Goal: Transaction & Acquisition: Purchase product/service

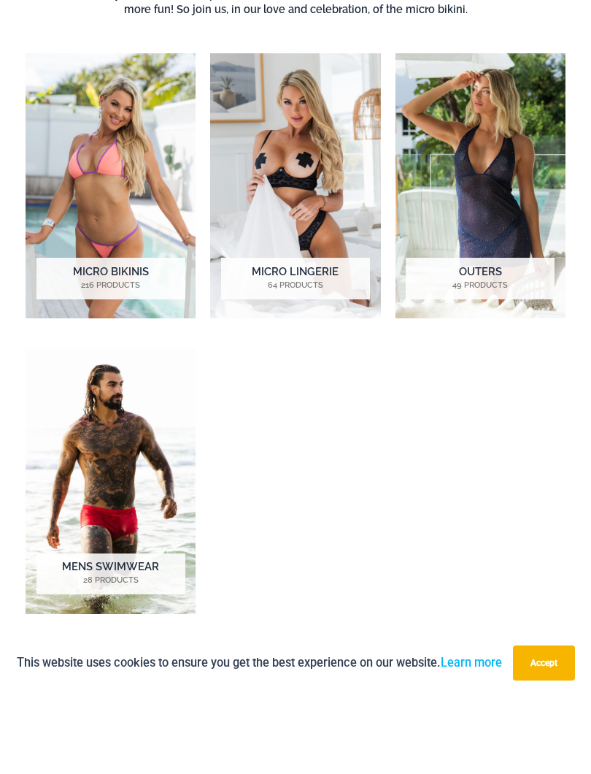
scroll to position [491, 0]
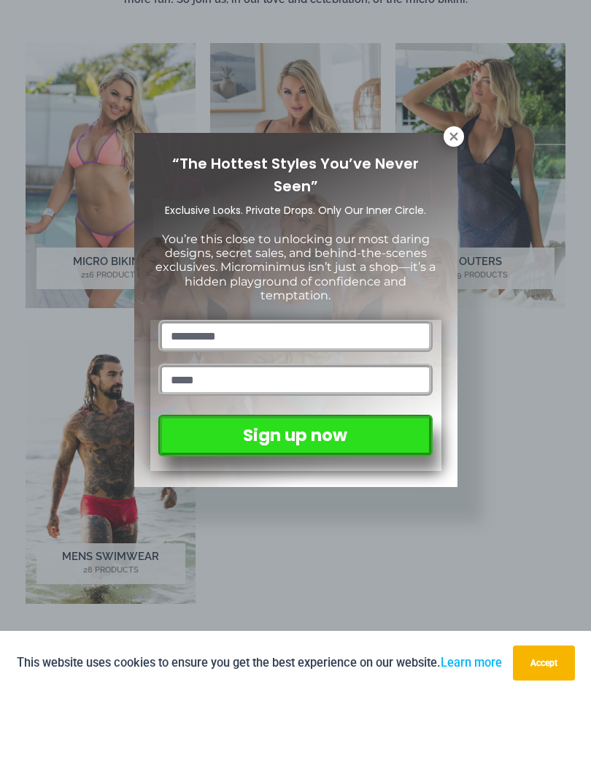
click at [456, 211] on icon at bounding box center [454, 215] width 8 height 8
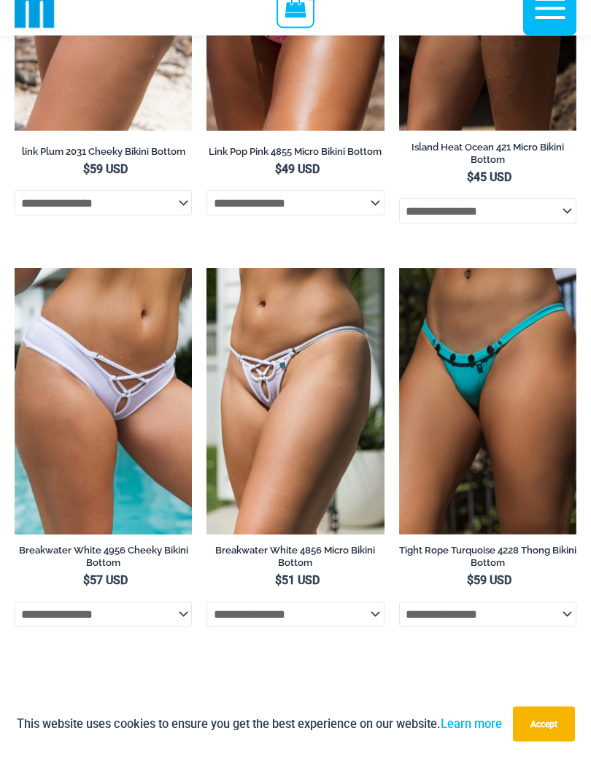
scroll to position [5255, 0]
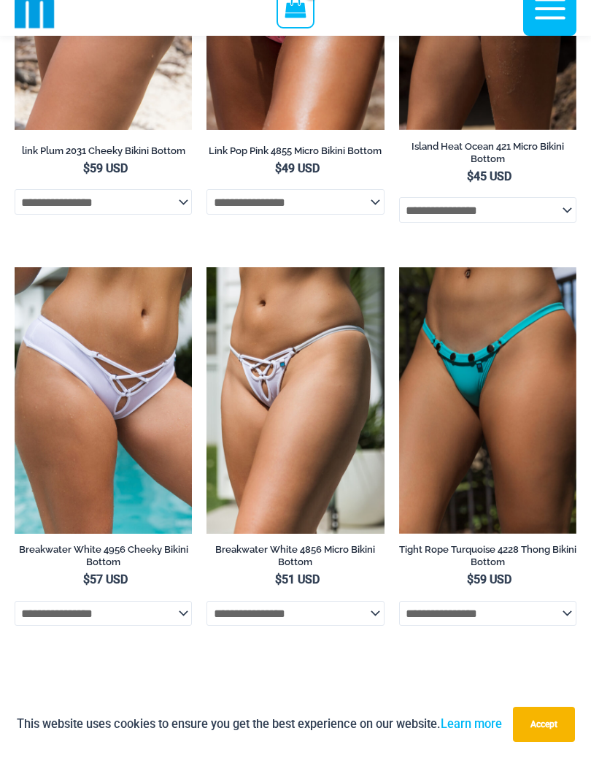
click at [15, 285] on img at bounding box center [15, 285] width 0 height 0
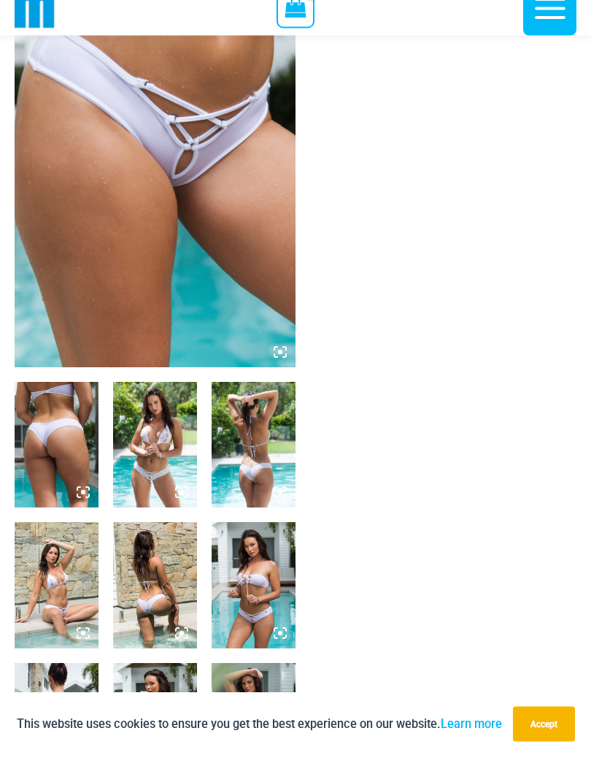
click at [64, 258] on img at bounding box center [155, 174] width 281 height 422
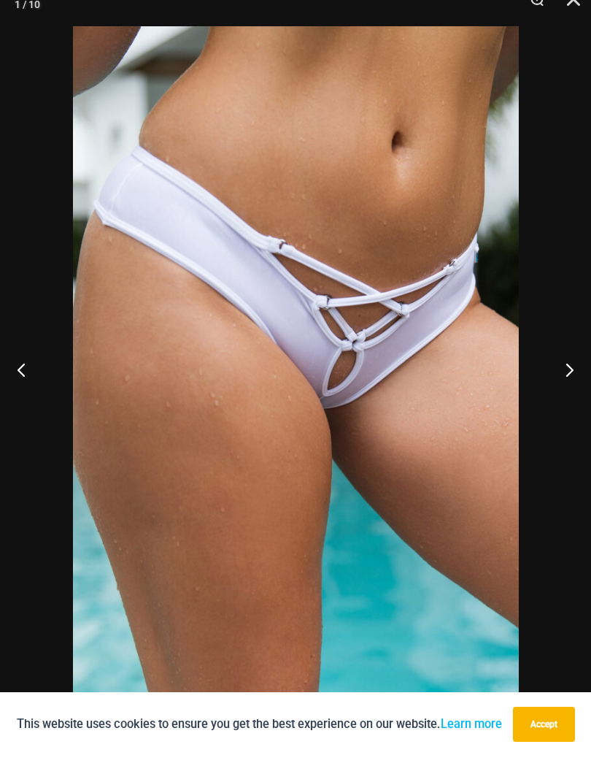
click at [546, 724] on button "Accept" at bounding box center [544, 741] width 62 height 35
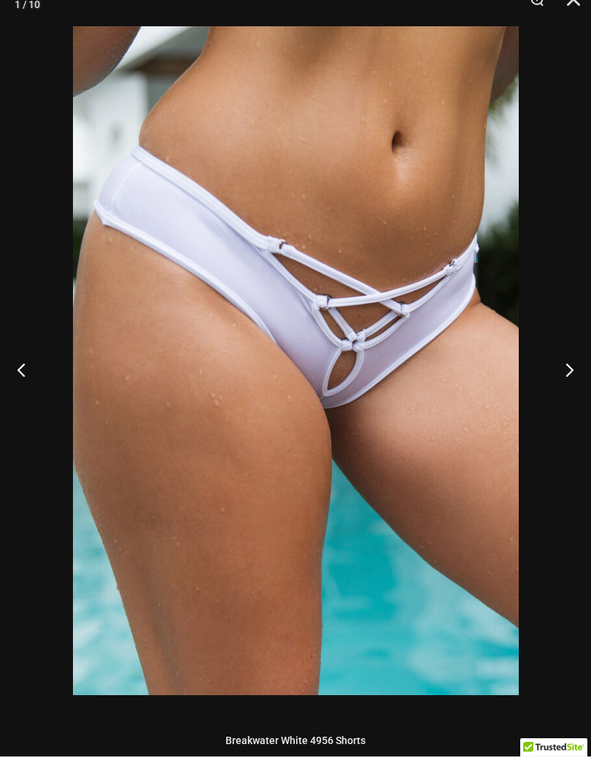
click at [563, 363] on button "Next" at bounding box center [564, 386] width 55 height 73
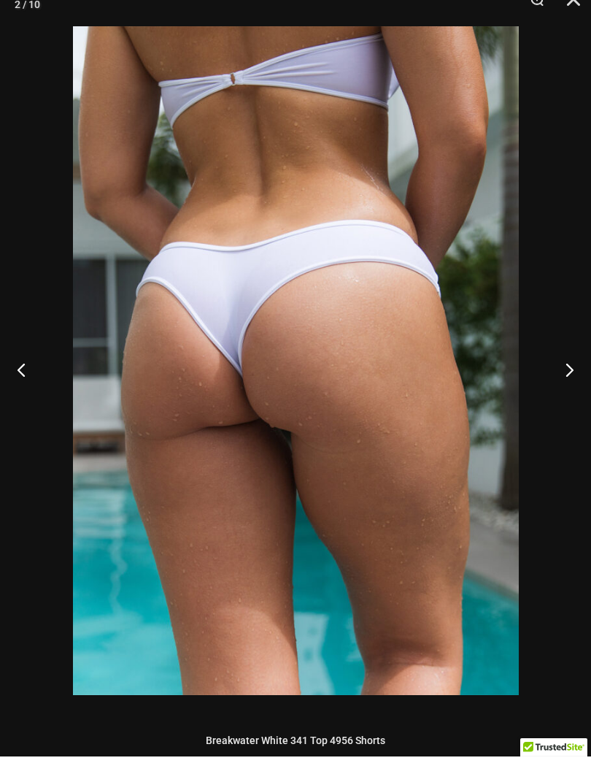
click at [568, 352] on button "Next" at bounding box center [564, 386] width 55 height 73
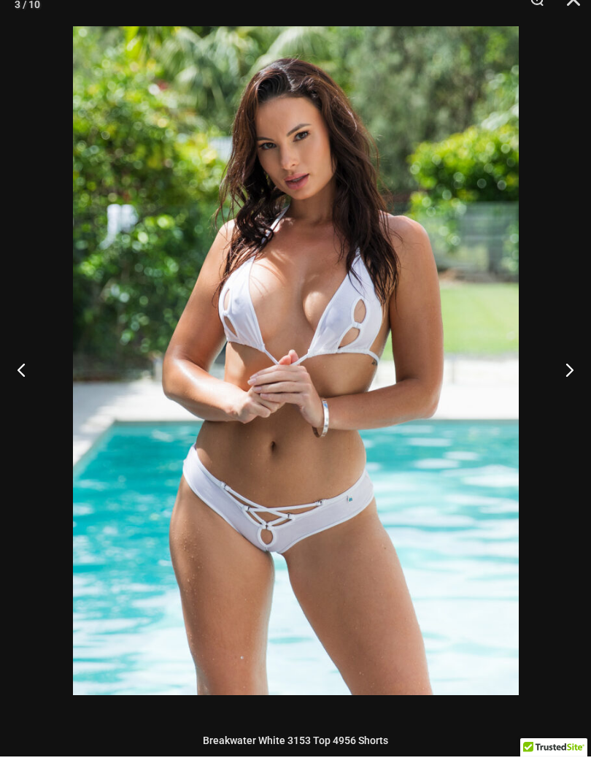
click at [567, 358] on button "Next" at bounding box center [564, 386] width 55 height 73
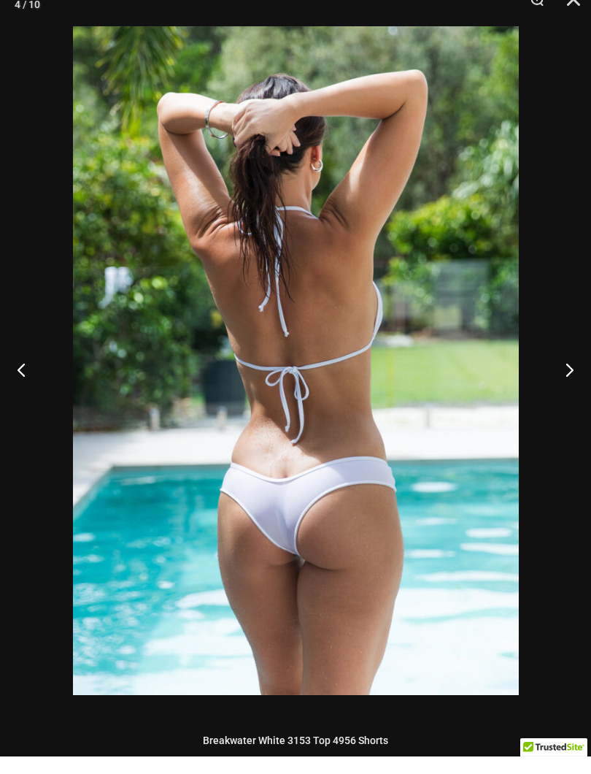
click at [566, 361] on button "Next" at bounding box center [564, 386] width 55 height 73
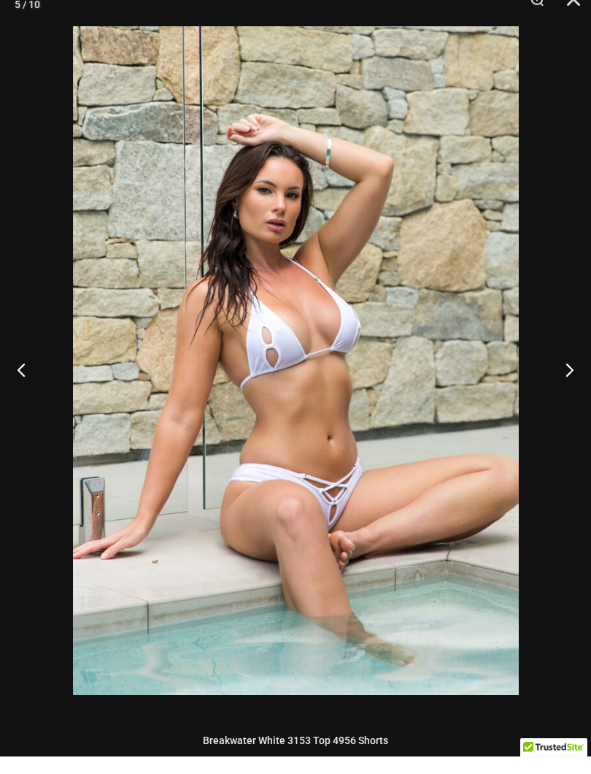
click at [564, 365] on button "Next" at bounding box center [564, 386] width 55 height 73
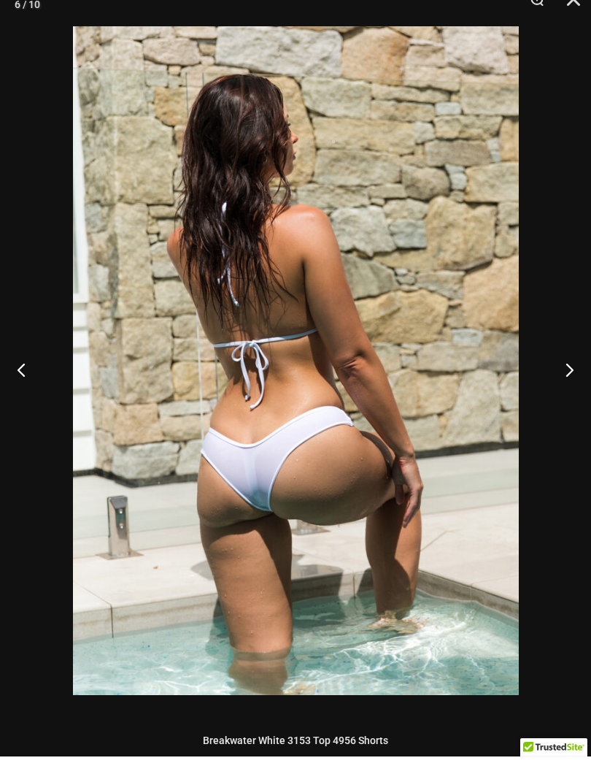
click at [562, 374] on button "Next" at bounding box center [564, 386] width 55 height 73
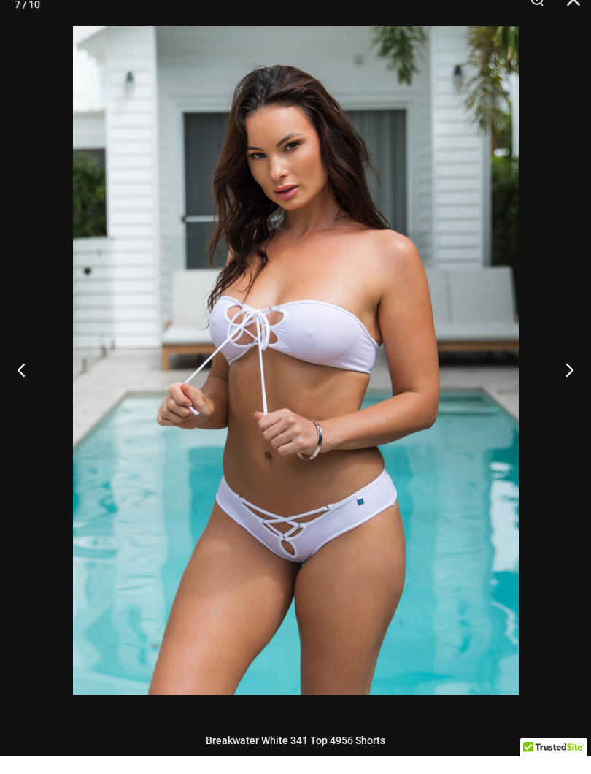
click at [563, 372] on button "Next" at bounding box center [564, 386] width 55 height 73
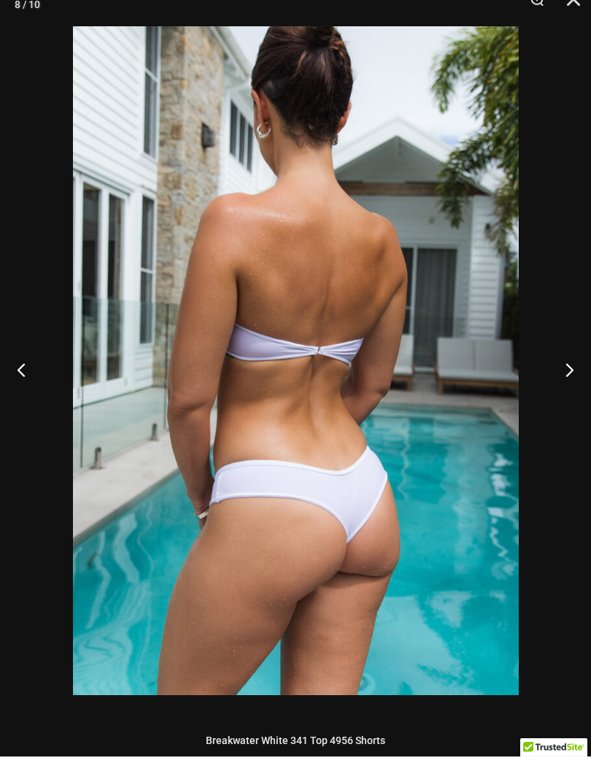
click at [565, 369] on button "Next" at bounding box center [564, 386] width 55 height 73
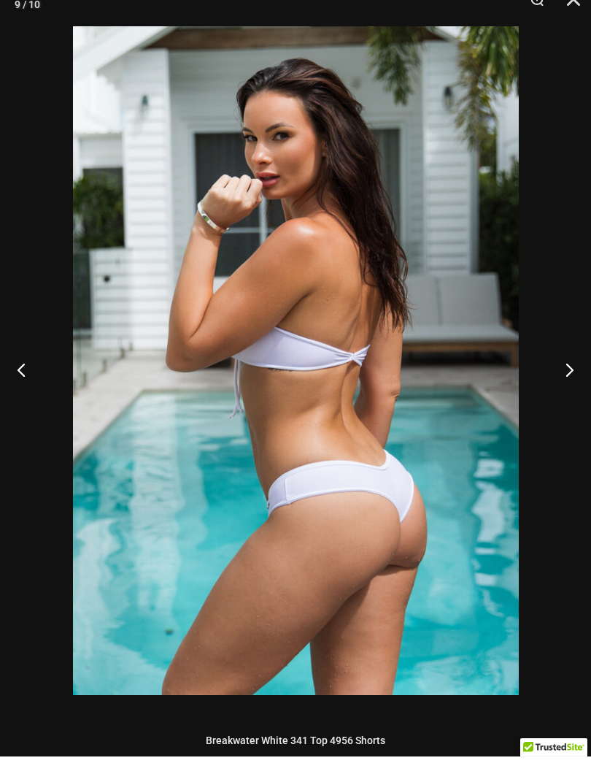
click at [567, 365] on button "Next" at bounding box center [564, 386] width 55 height 73
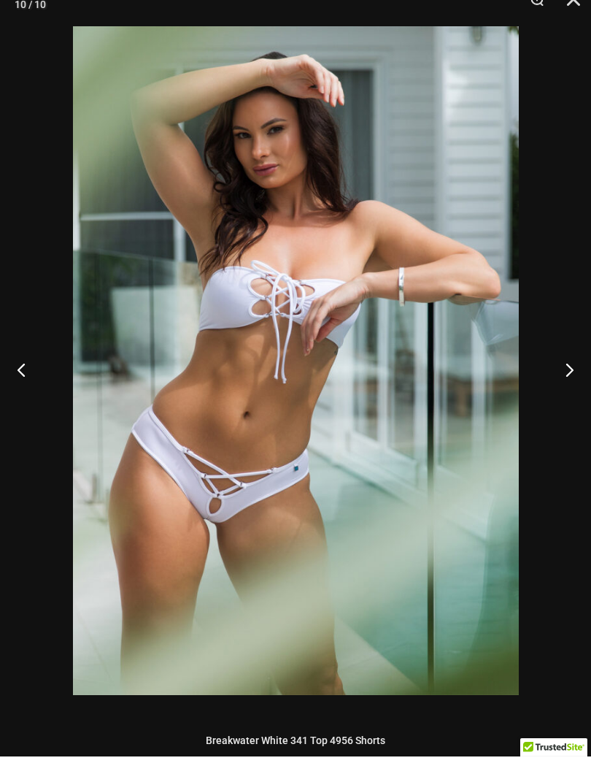
click at [567, 365] on button "Next" at bounding box center [564, 386] width 55 height 73
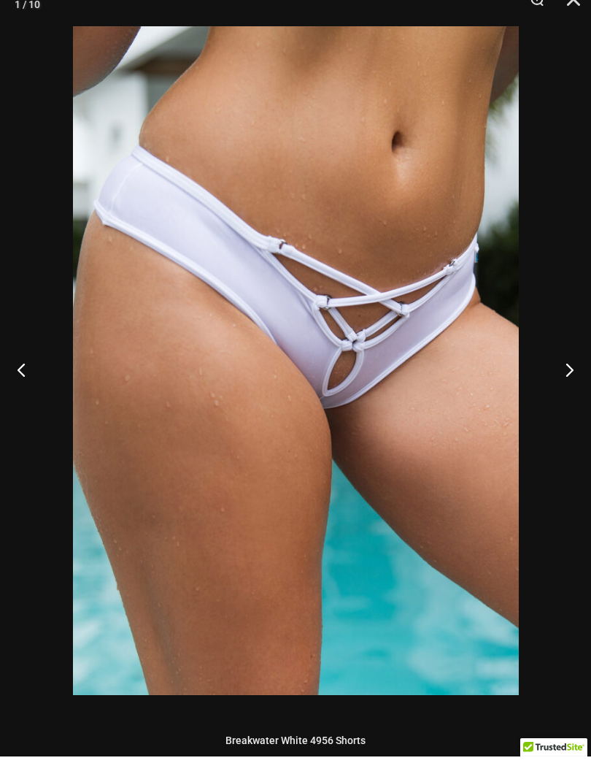
click at [567, 372] on button "Next" at bounding box center [564, 386] width 55 height 73
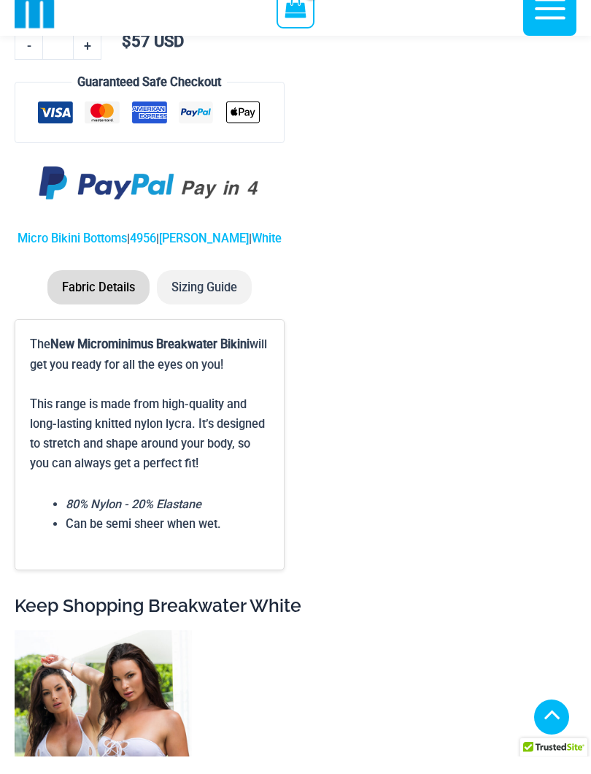
scroll to position [1876, 0]
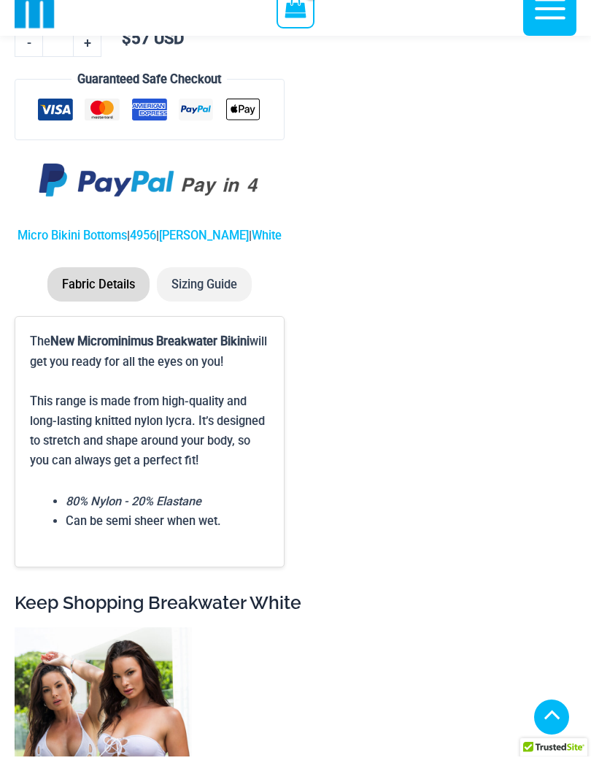
click at [196, 294] on li "Sizing Guide" at bounding box center [204, 302] width 95 height 34
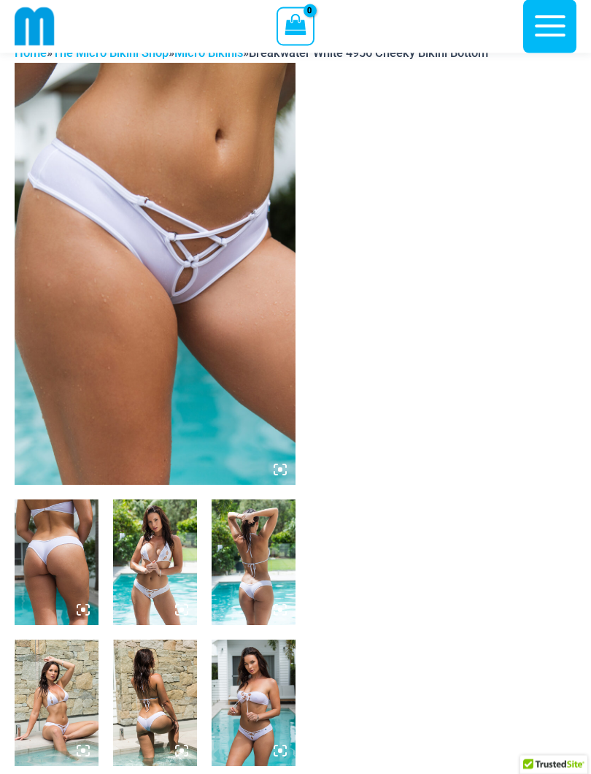
scroll to position [0, 0]
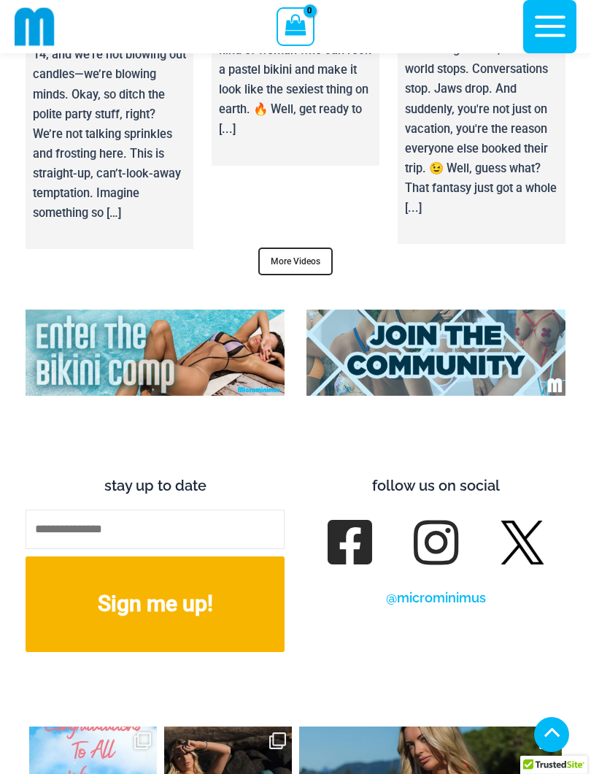
scroll to position [6471, 0]
